Goal: Information Seeking & Learning: Check status

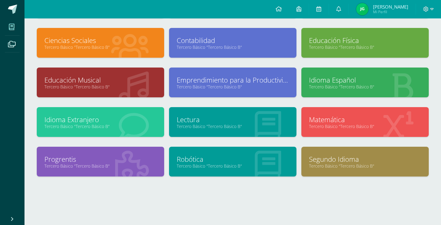
scroll to position [70, 0]
click at [122, 121] on link "Idioma Extranjero" at bounding box center [100, 120] width 112 height 10
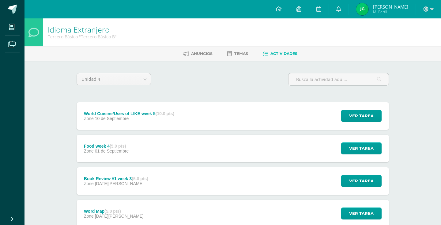
click at [129, 115] on div "World Cuisine/Uses of LIKE week 5 (10.0 pts)" at bounding box center [129, 113] width 90 height 5
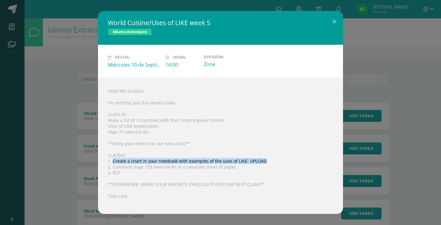
drag, startPoint x: 113, startPoint y: 159, endPoint x: 263, endPoint y: 162, distance: 149.9
click at [263, 162] on div "Hello 9th Graders, I'm sending you this week's tasks. CLASS #1 Make a list of 3…" at bounding box center [220, 146] width 245 height 136
copy div "Create a chart in your notebook with examples of the uses of LIKE. UPLOAD"
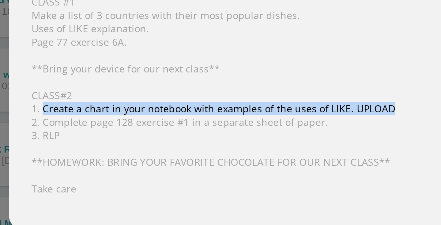
scroll to position [47, 0]
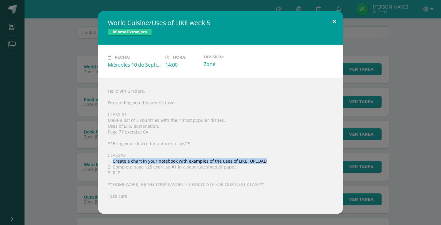
click at [334, 18] on button at bounding box center [334, 21] width 17 height 21
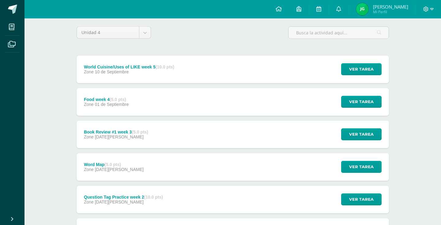
click at [344, 63] on div "Ver tarea" at bounding box center [360, 69] width 57 height 28
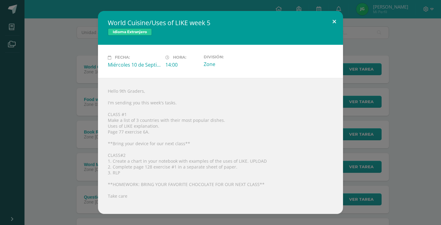
click at [332, 21] on button at bounding box center [334, 21] width 17 height 21
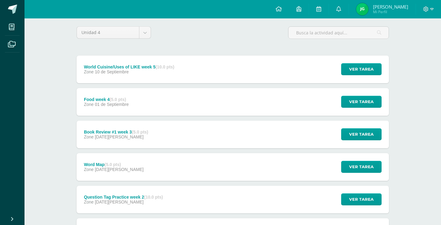
click at [86, 103] on span "Zone" at bounding box center [89, 104] width 10 height 5
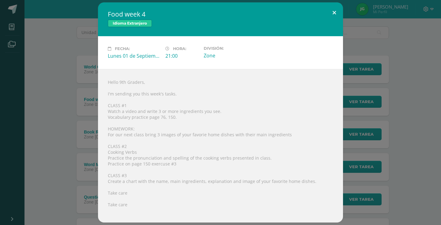
click at [330, 11] on button at bounding box center [334, 12] width 17 height 21
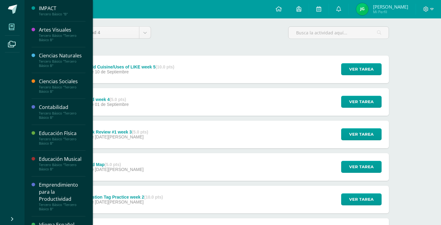
click at [9, 24] on icon at bounding box center [12, 27] width 6 height 6
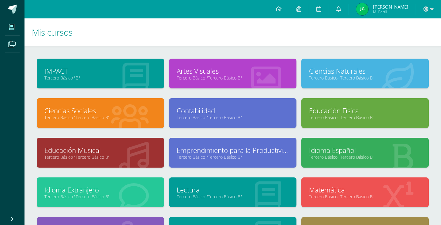
click at [111, 118] on link "Tercero Básico "Tercero Básico B"" at bounding box center [100, 117] width 112 height 6
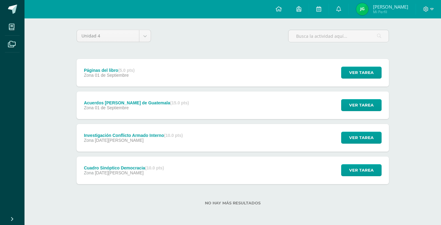
scroll to position [43, 0]
click at [112, 166] on div "Cuadro Sinóptico Democracia (10.0 pts)" at bounding box center [124, 167] width 80 height 5
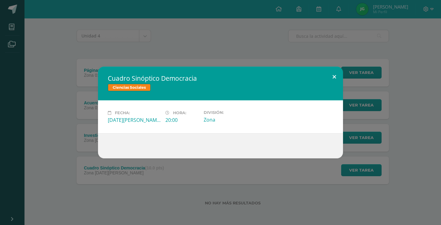
click at [335, 74] on button at bounding box center [334, 77] width 17 height 21
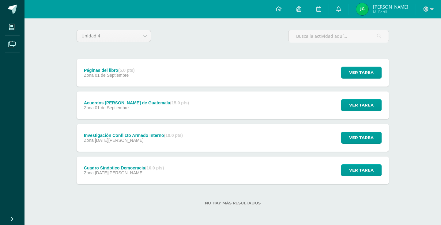
click at [373, 13] on span "[PERSON_NAME] Mi Perfil" at bounding box center [382, 9] width 55 height 12
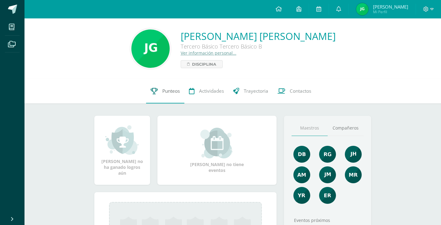
click at [163, 94] on span "Punteos" at bounding box center [170, 91] width 17 height 6
